Goal: Information Seeking & Learning: Learn about a topic

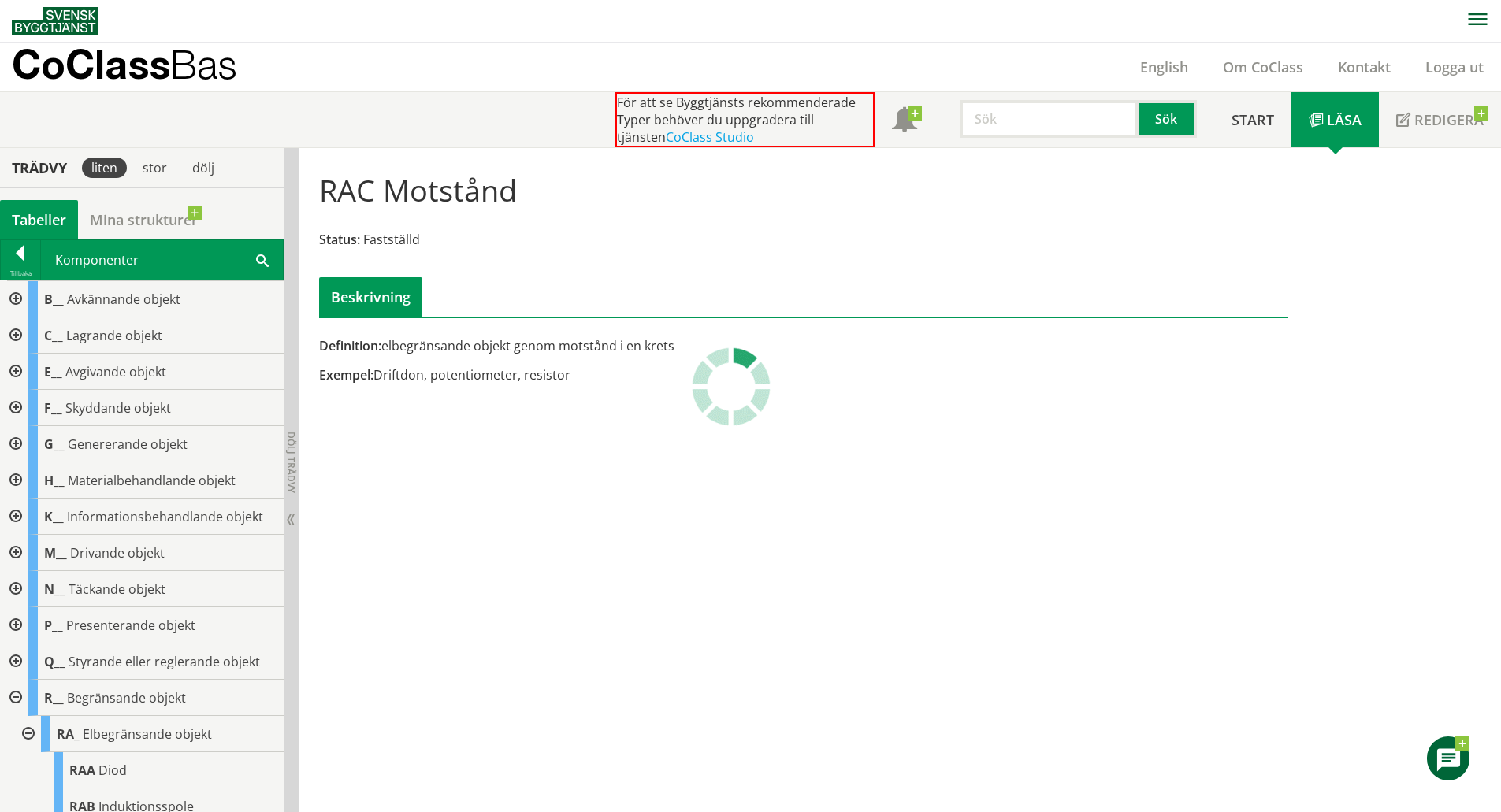
scroll to position [98, 0]
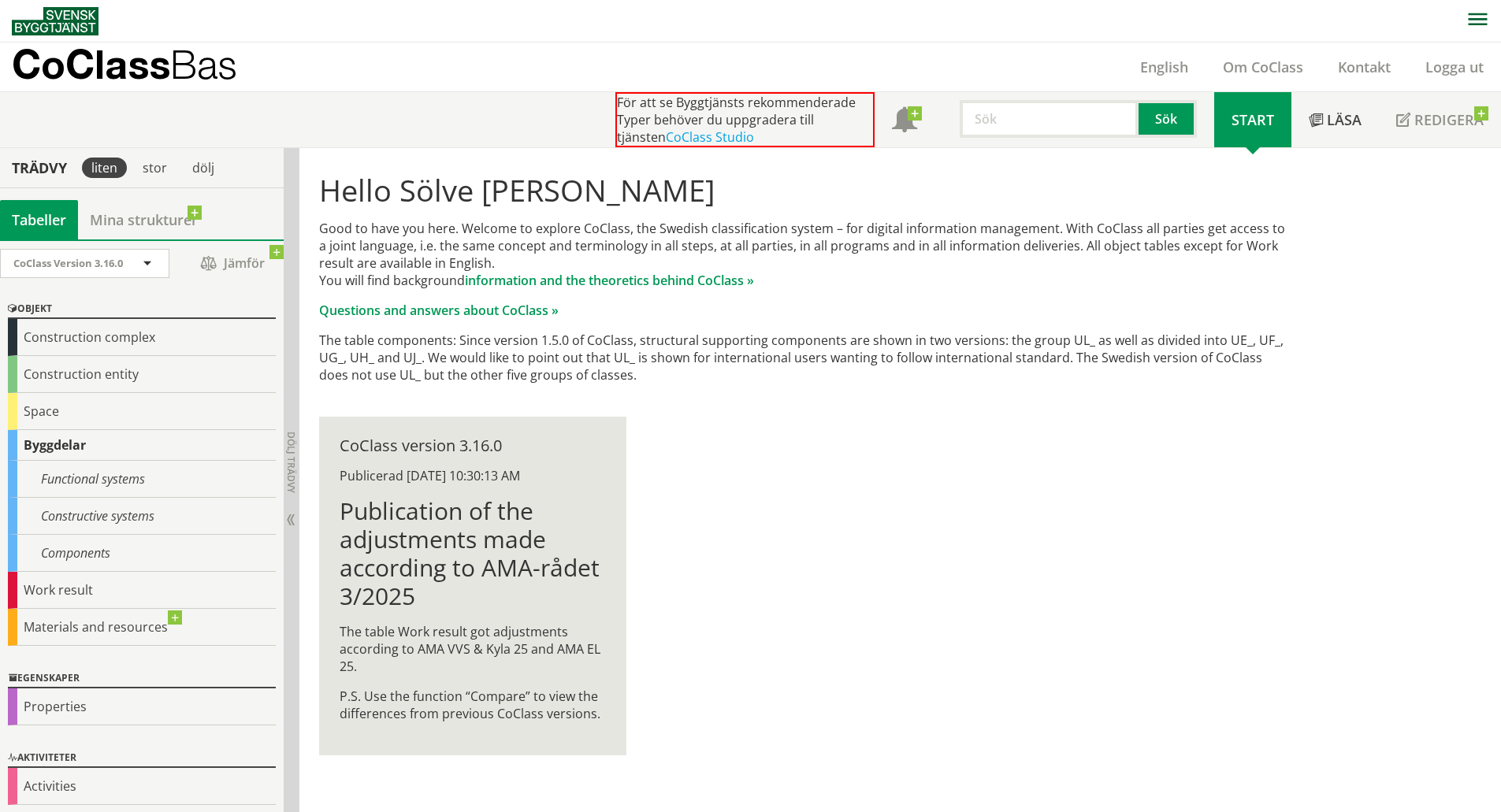
scroll to position [5, 0]
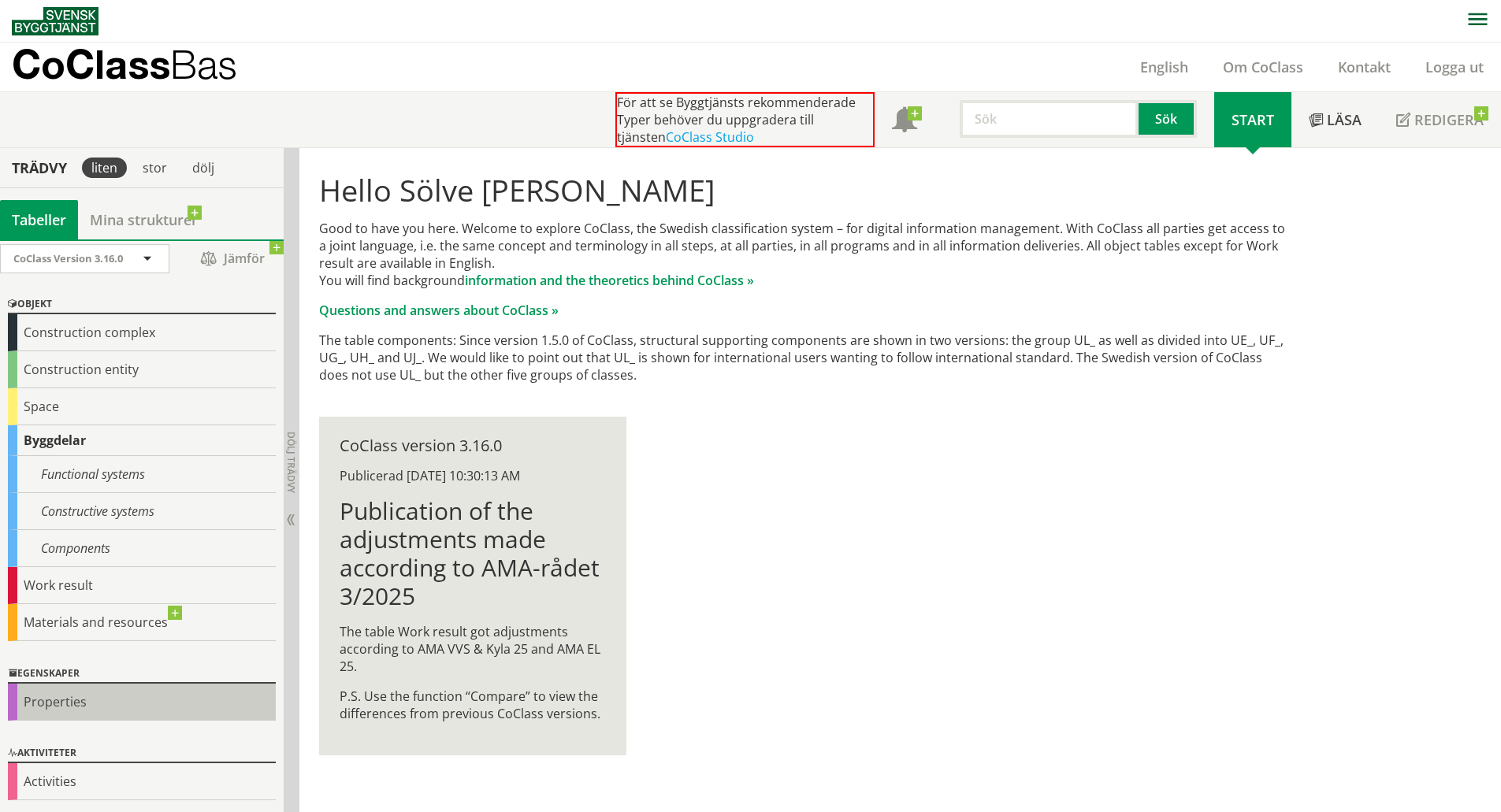
click at [71, 697] on div "Properties" at bounding box center [141, 702] width 268 height 37
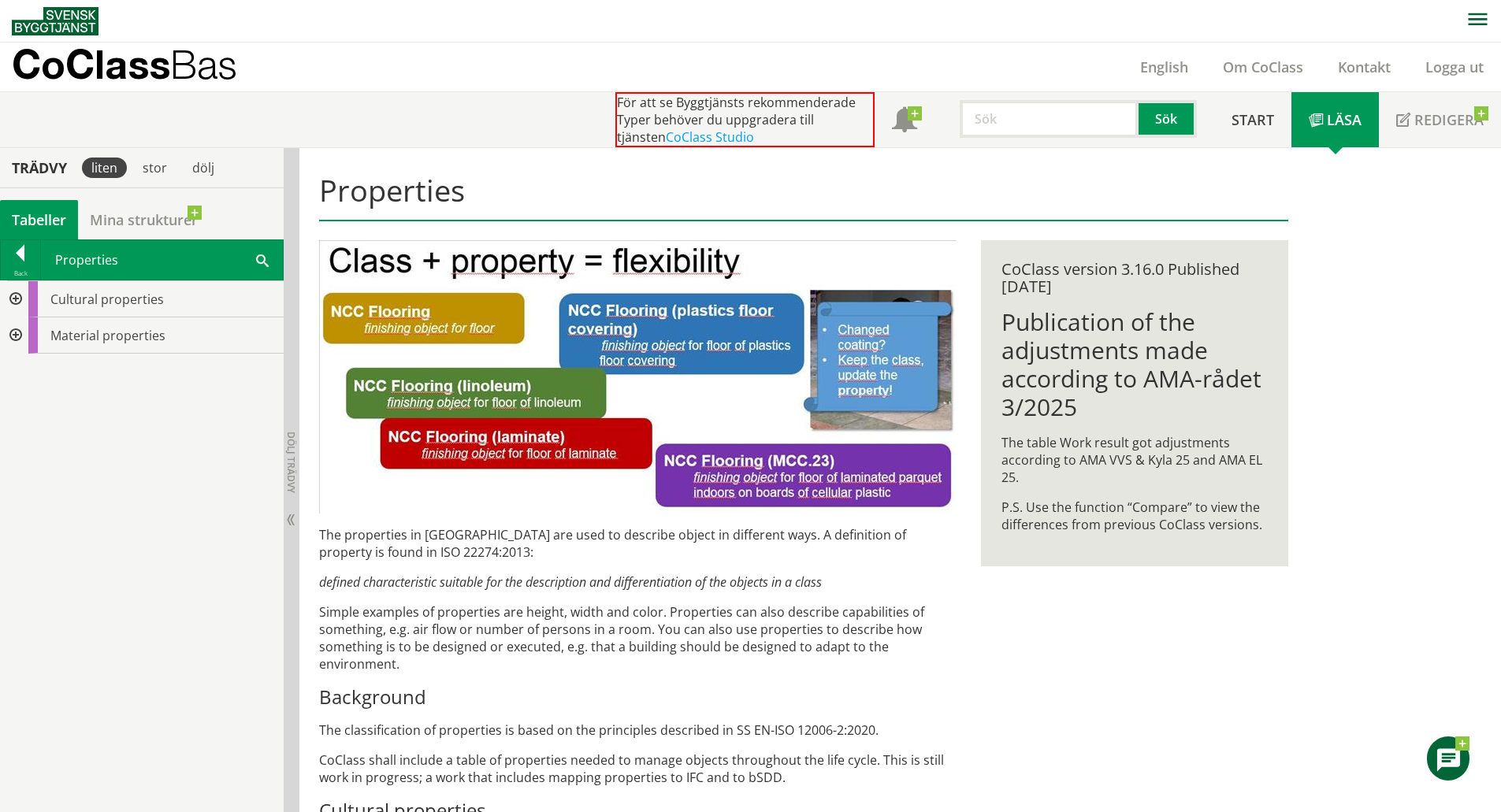
click at [16, 334] on div at bounding box center [14, 335] width 29 height 36
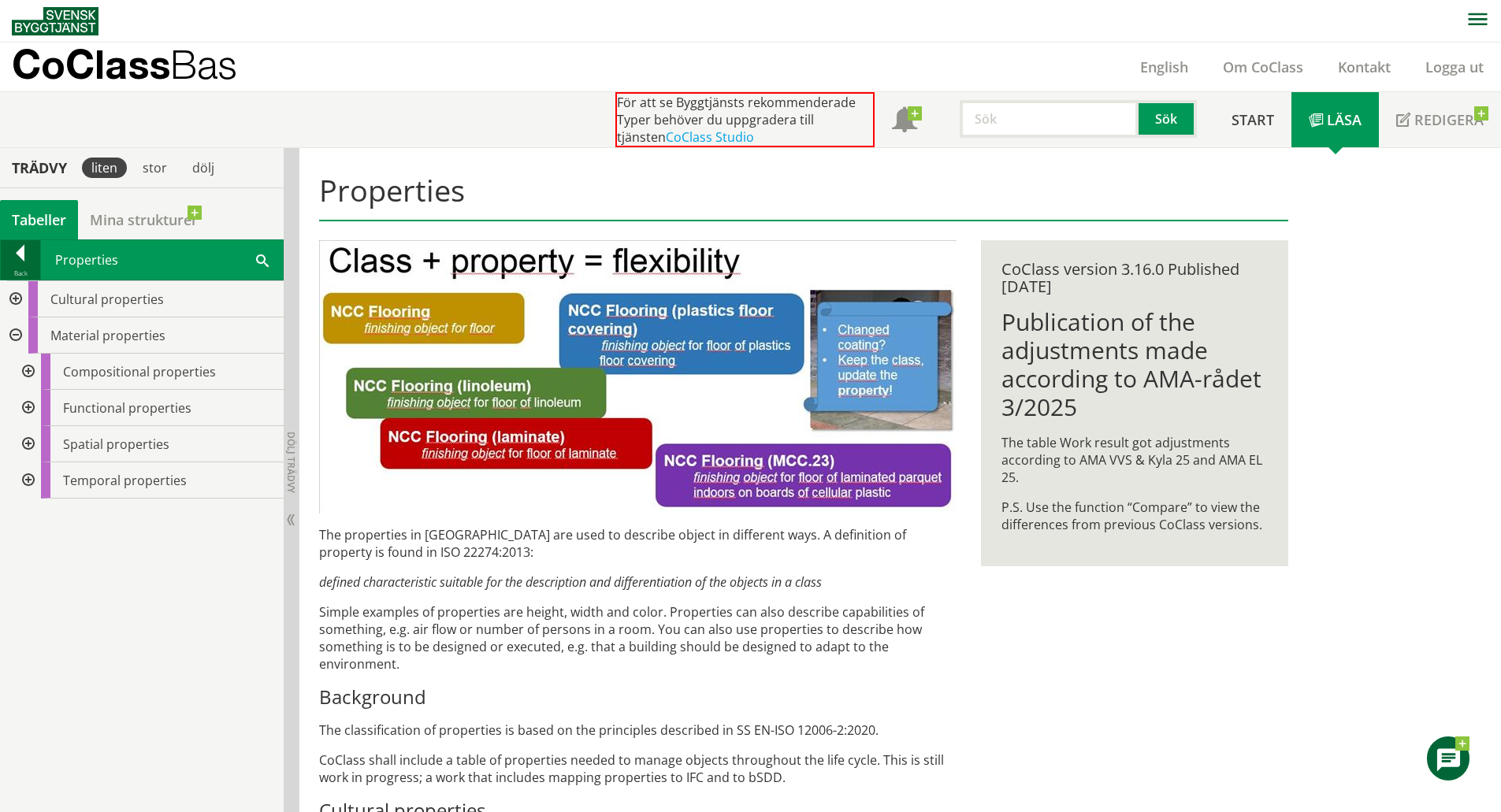
click at [20, 259] on div at bounding box center [20, 255] width 39 height 22
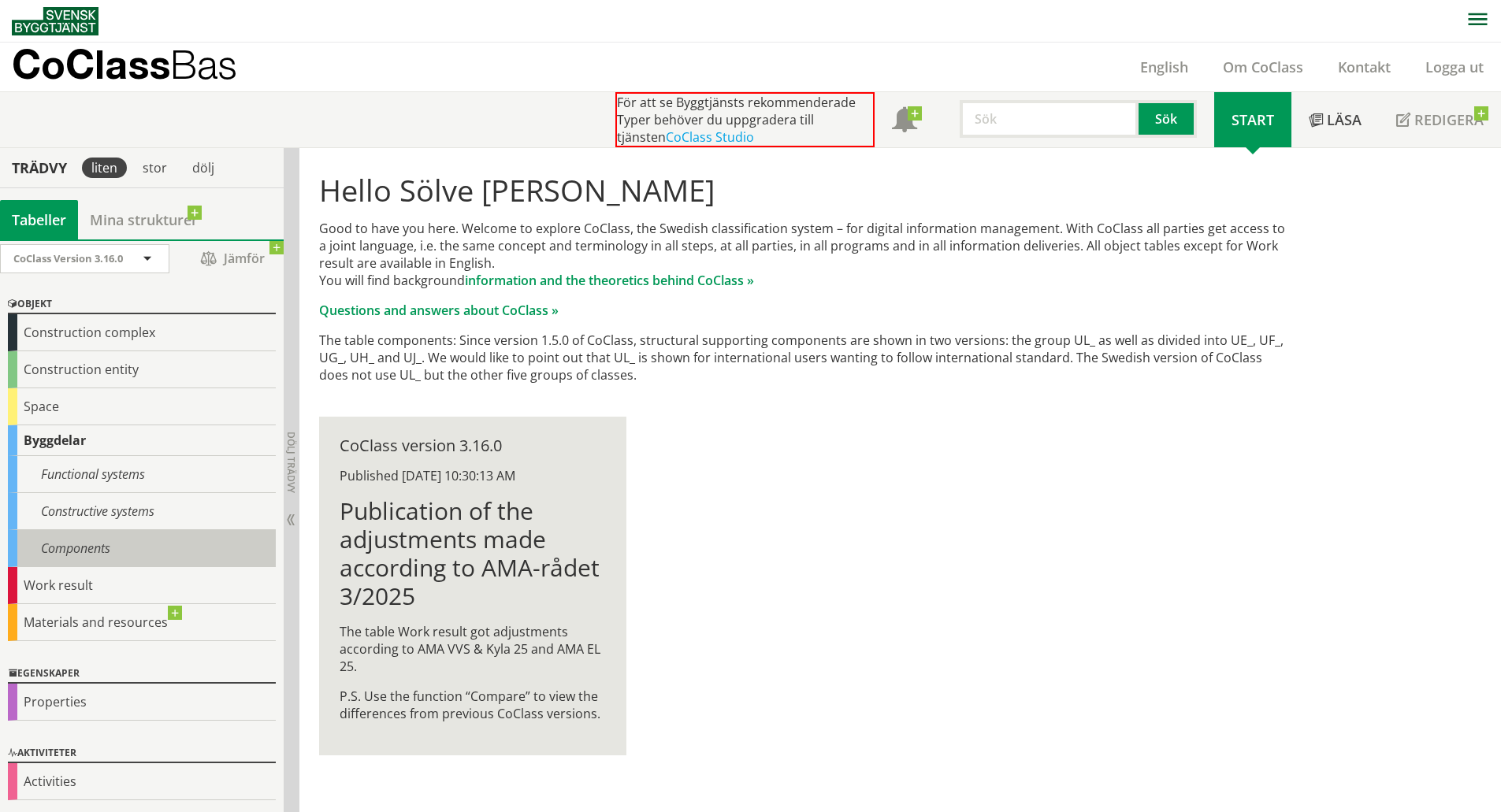
click at [78, 548] on div "Components" at bounding box center [141, 548] width 268 height 37
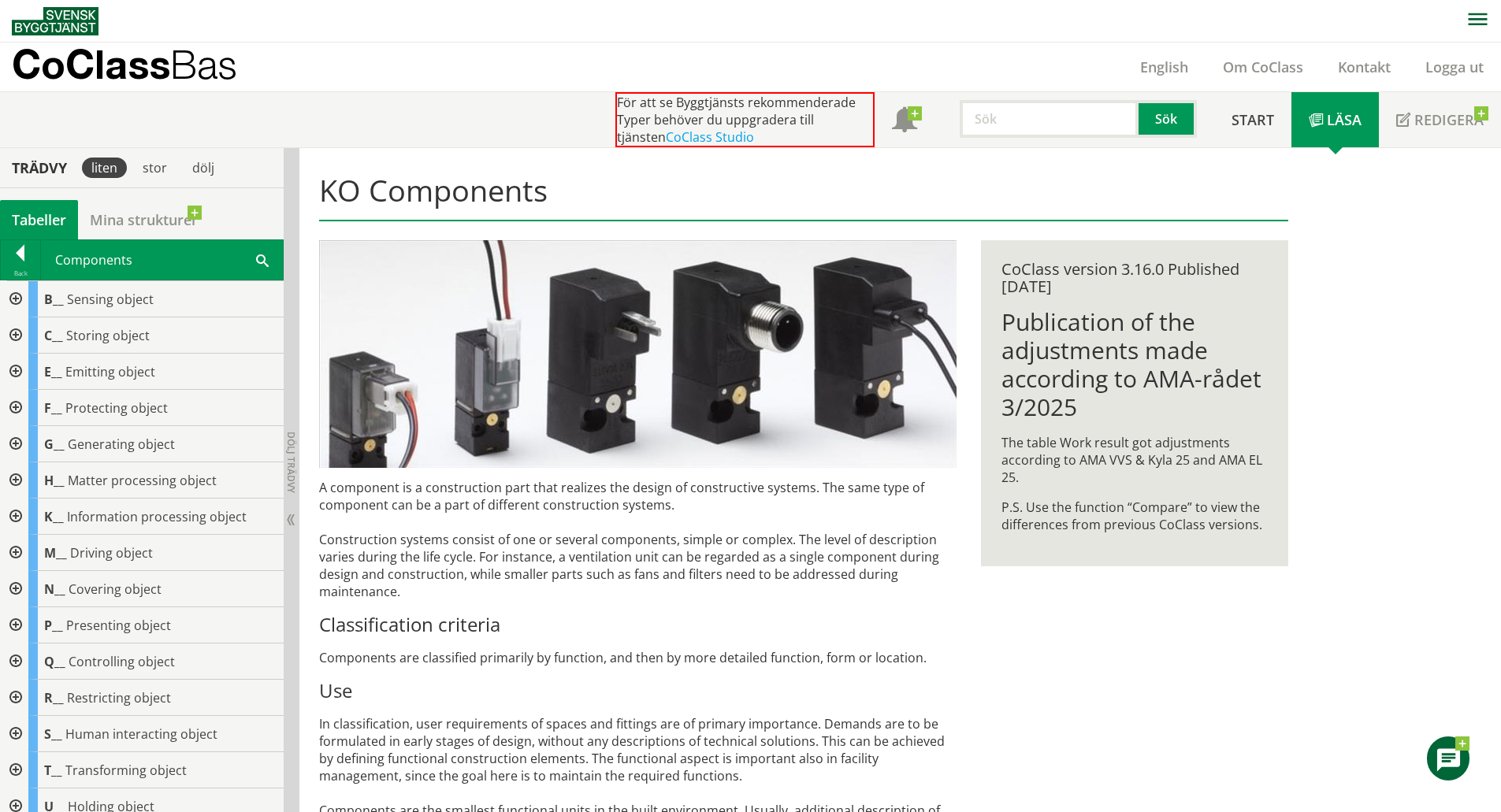
click at [18, 297] on div at bounding box center [14, 299] width 29 height 36
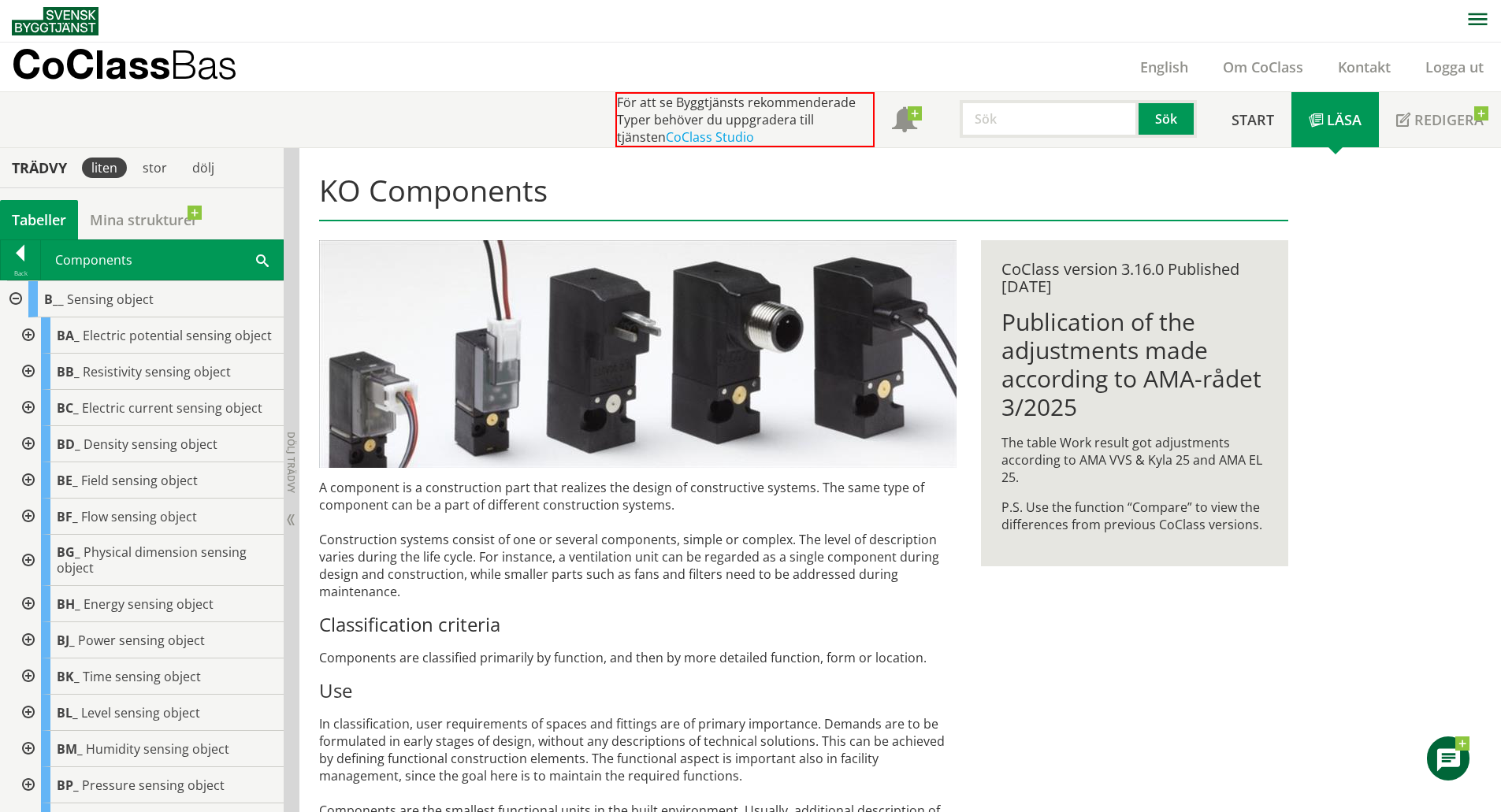
click at [33, 458] on div at bounding box center [27, 444] width 29 height 36
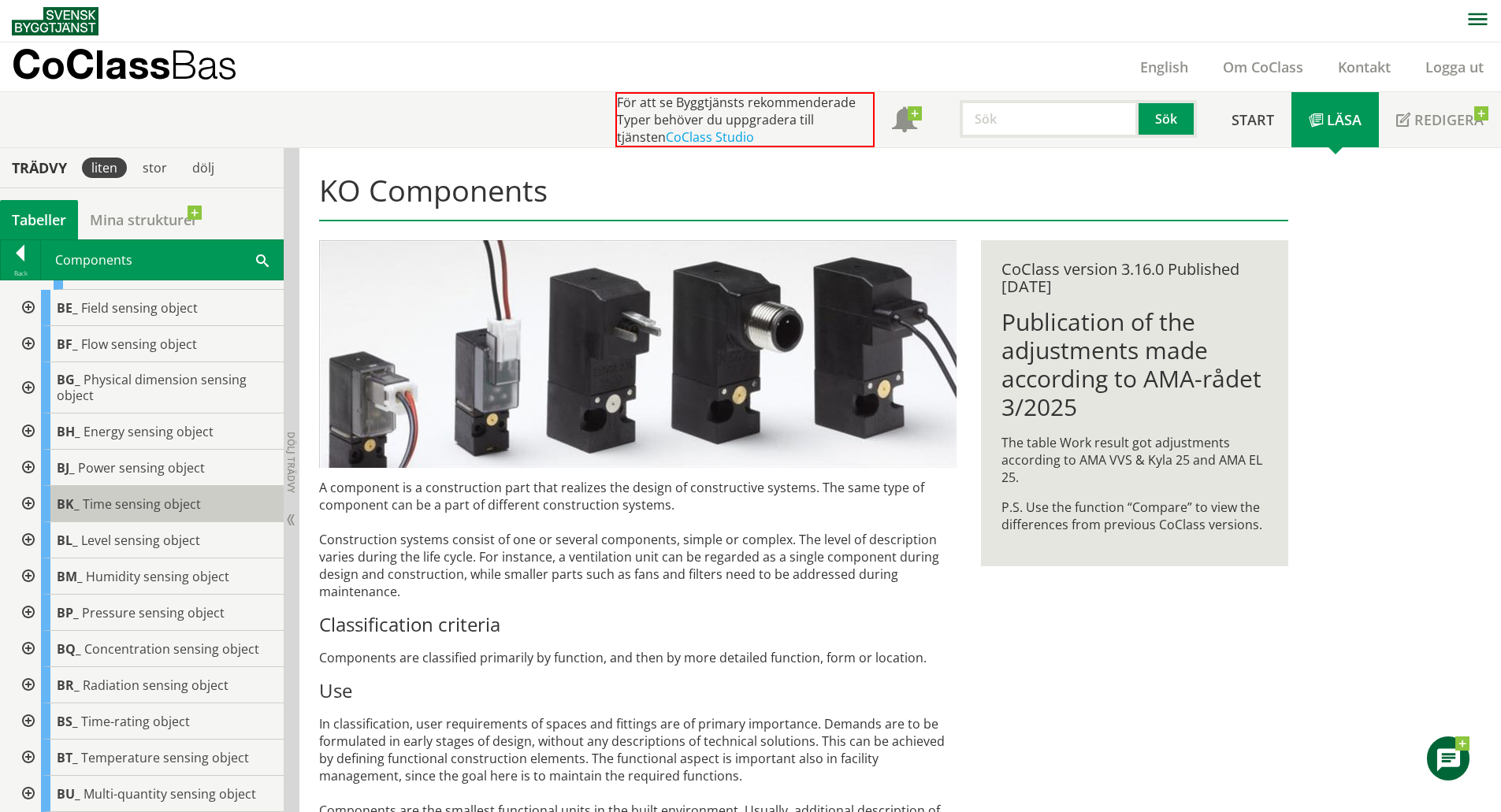
scroll to position [295, 0]
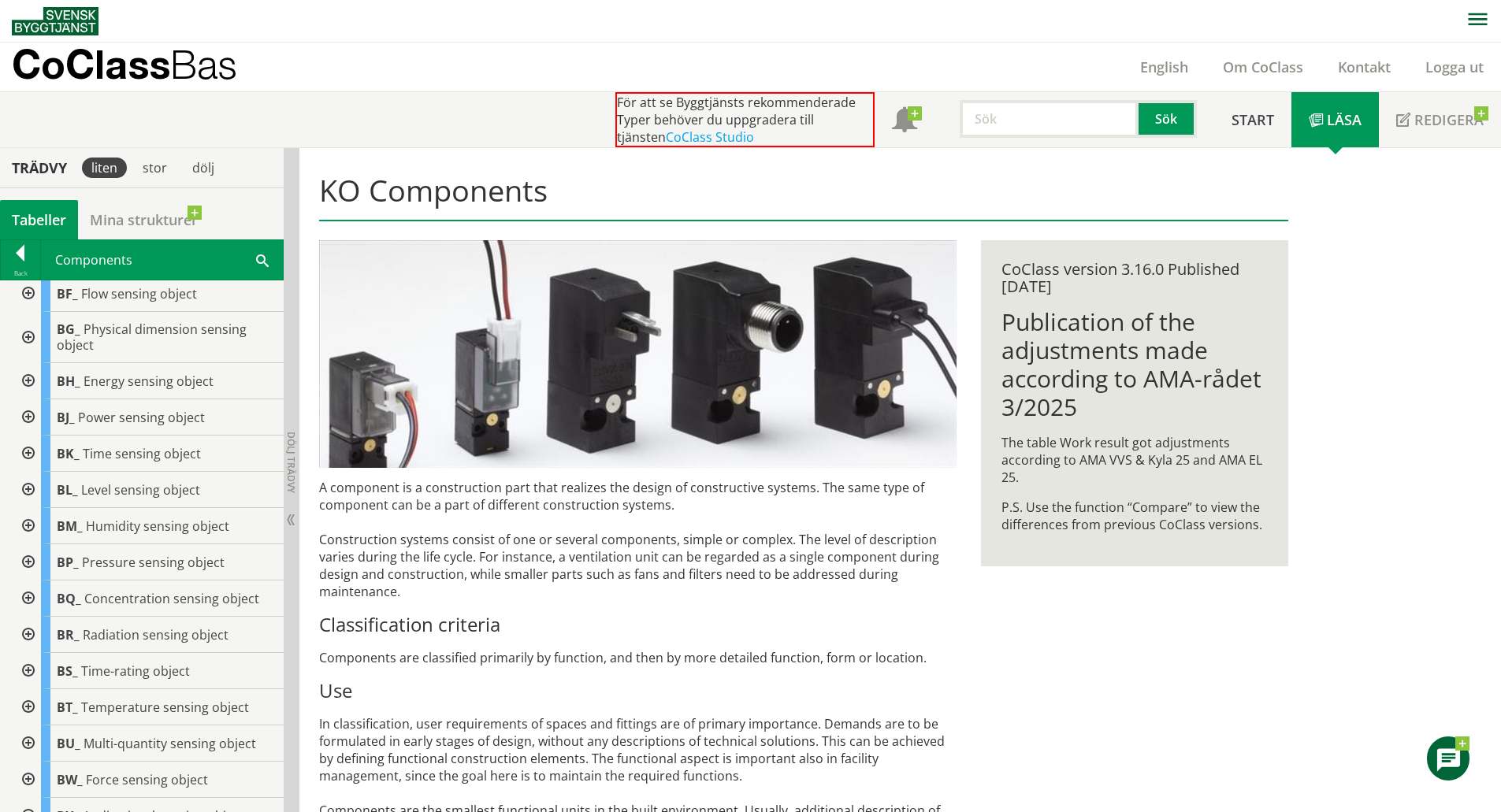
click at [30, 502] on div at bounding box center [27, 490] width 29 height 36
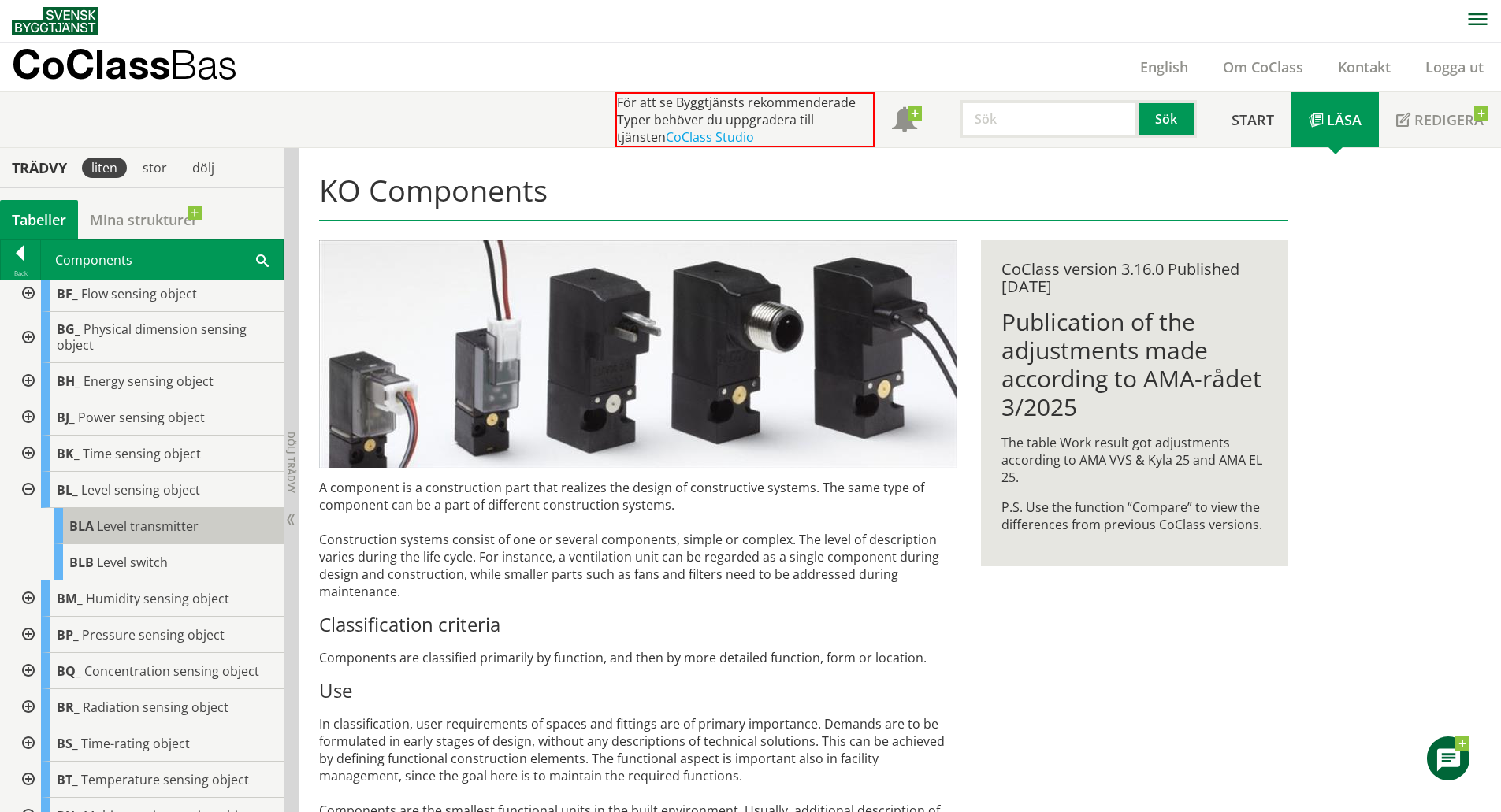
click at [165, 535] on span "Level transmitter" at bounding box center [147, 526] width 101 height 17
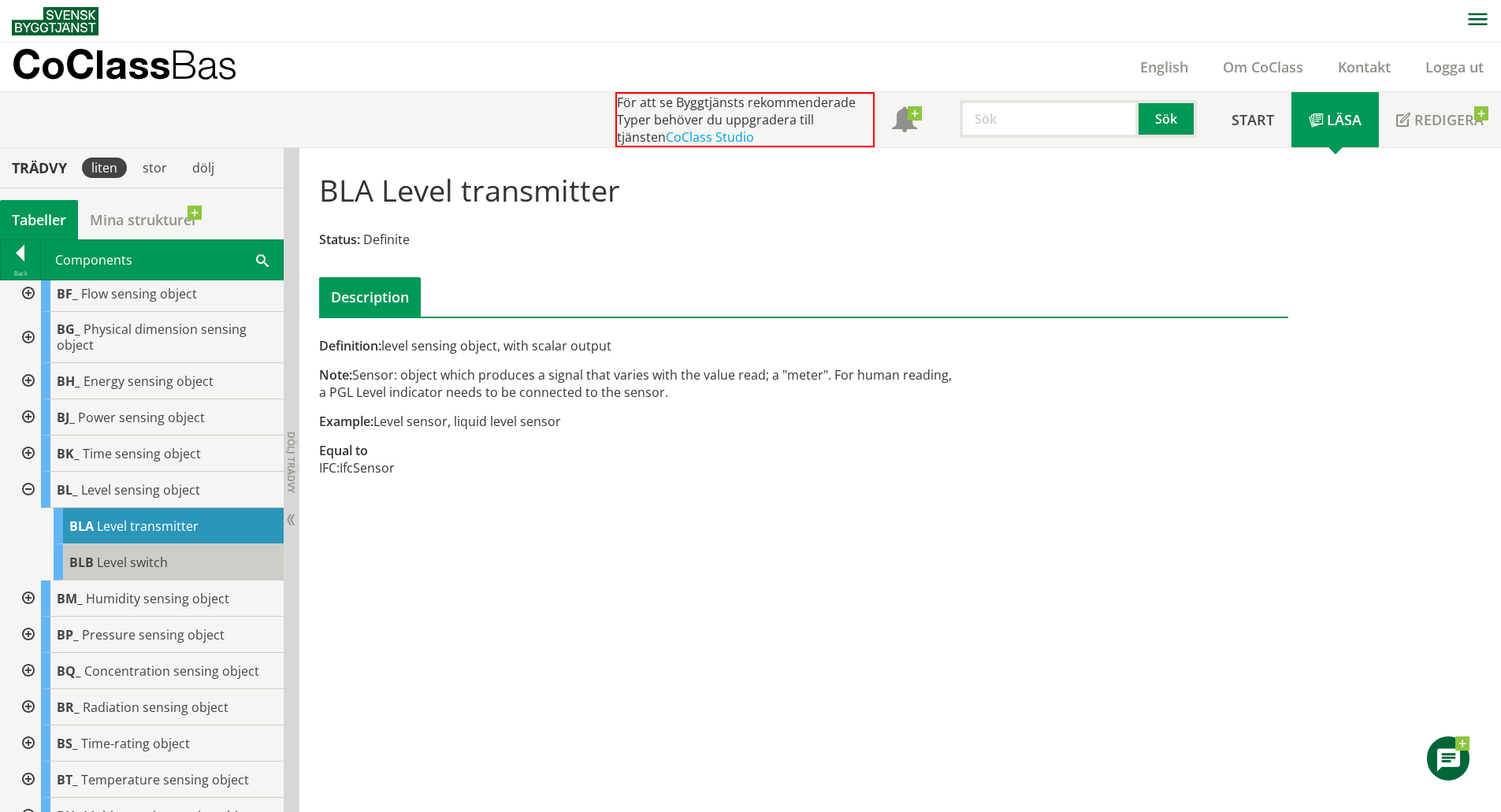
click at [156, 571] on span "Level switch" at bounding box center [132, 563] width 71 height 17
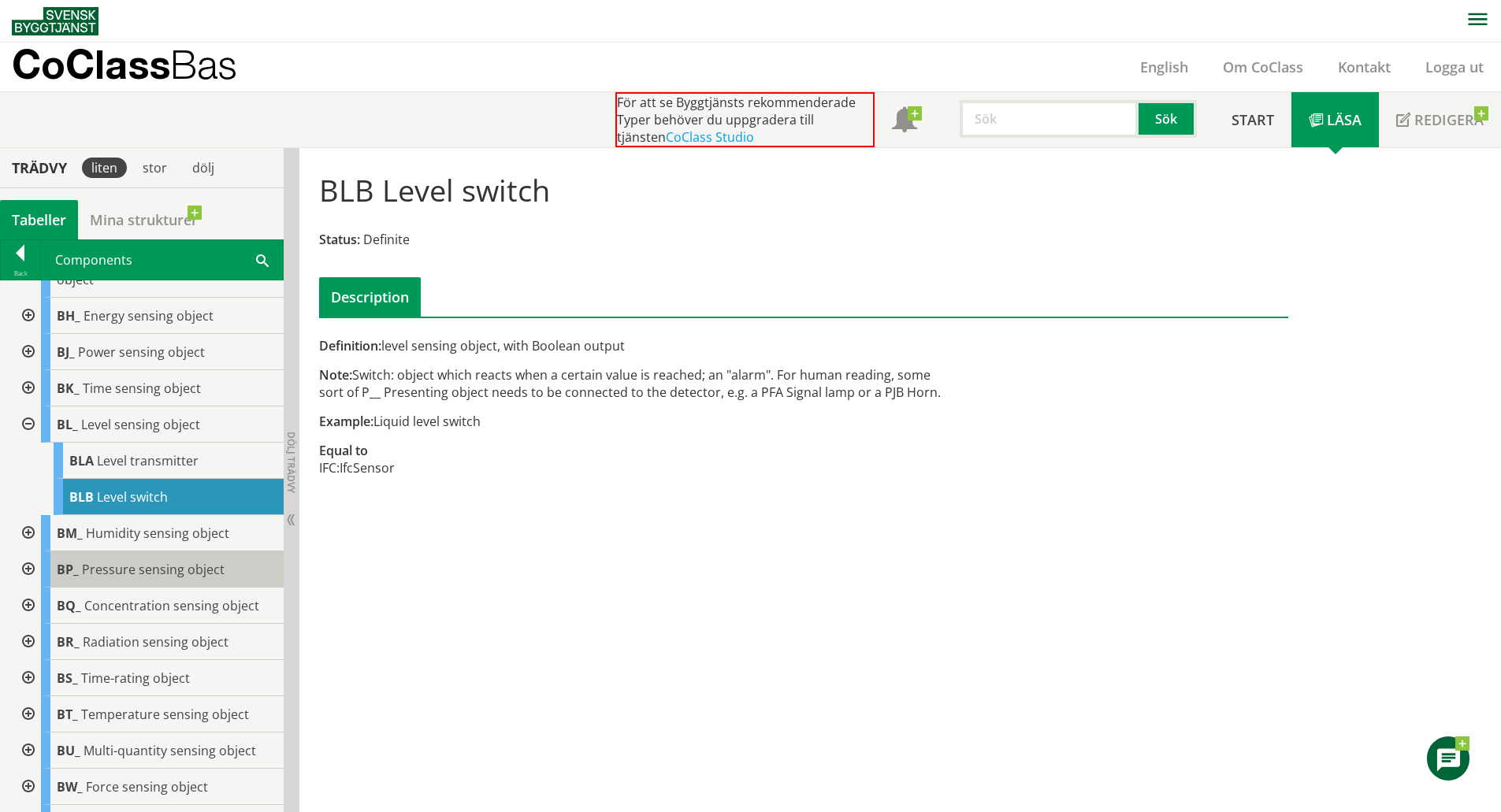
scroll to position [394, 0]
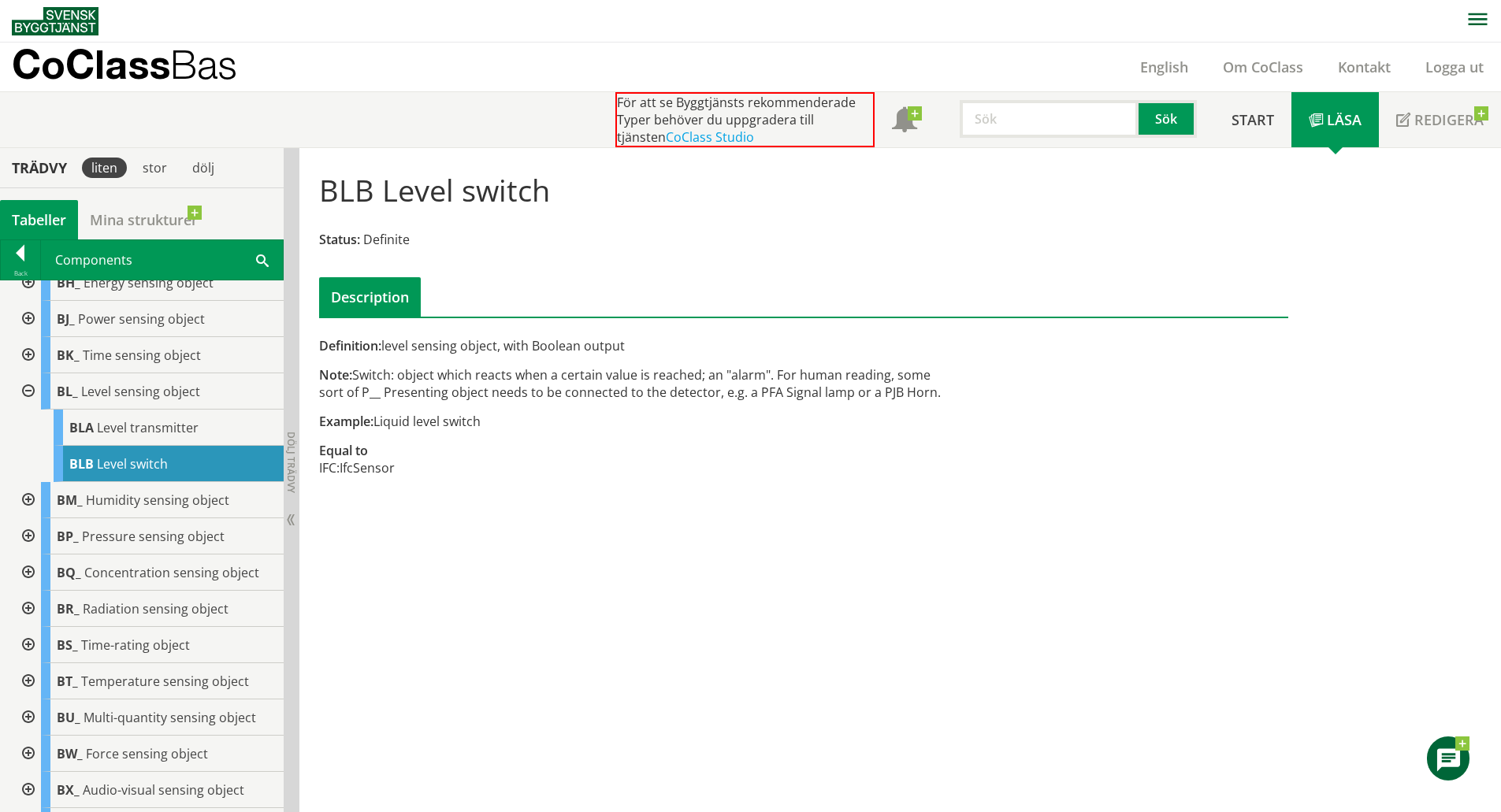
click at [30, 548] on div at bounding box center [27, 537] width 29 height 36
